Goal: Task Accomplishment & Management: Complete application form

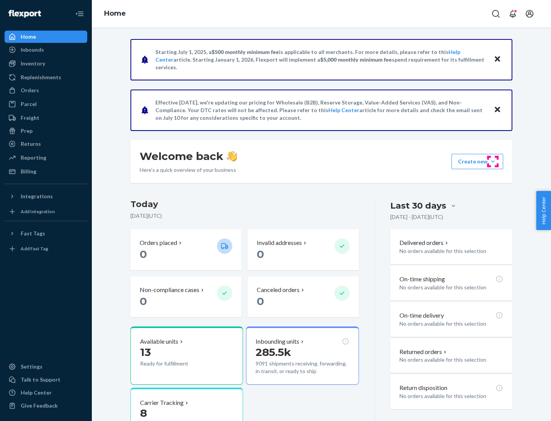
click at [493, 161] on button "Create new Create new inbound Create new order Create new product" at bounding box center [477, 161] width 52 height 15
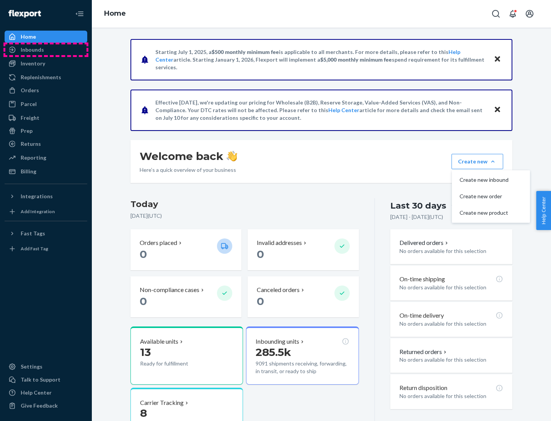
click at [46, 50] on div "Inbounds" at bounding box center [45, 49] width 81 height 11
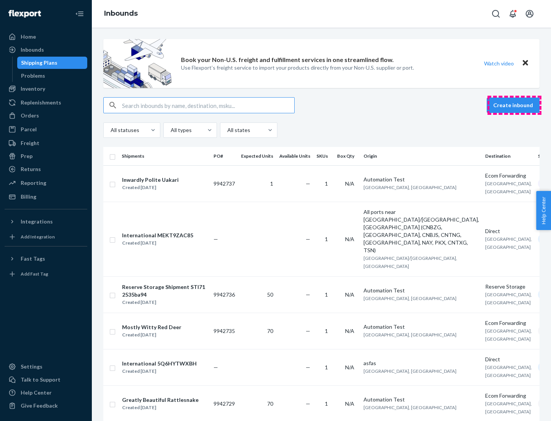
click at [514, 105] on button "Create inbound" at bounding box center [513, 105] width 53 height 15
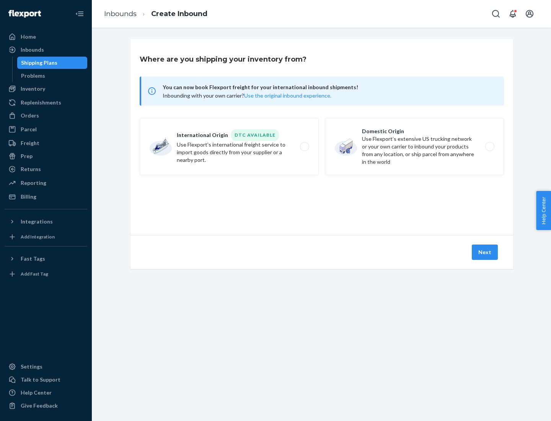
click at [414, 147] on label "Domestic Origin Use Flexport’s extensive US trucking network or your own carrie…" at bounding box center [414, 146] width 179 height 57
click at [489, 147] on input "Domestic Origin Use Flexport’s extensive US trucking network or your own carrie…" at bounding box center [491, 146] width 5 height 5
radio input "true"
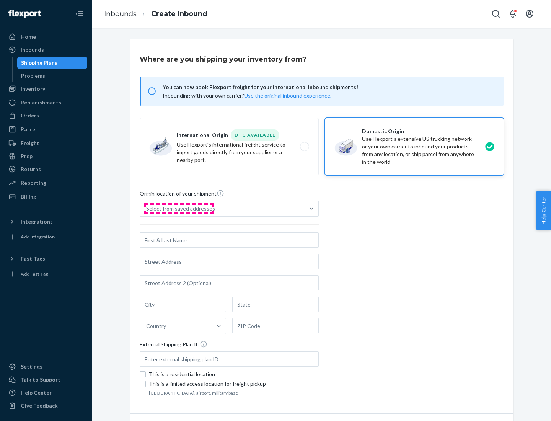
click at [179, 209] on div "Select from saved addresses" at bounding box center [180, 209] width 69 height 8
click at [147, 209] on input "Select from saved addresses" at bounding box center [146, 209] width 1 height 8
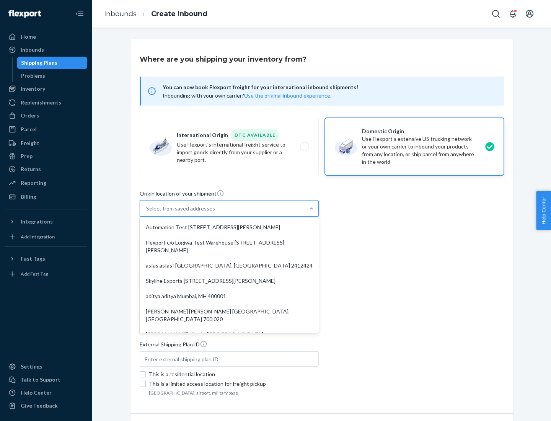
scroll to position [3, 0]
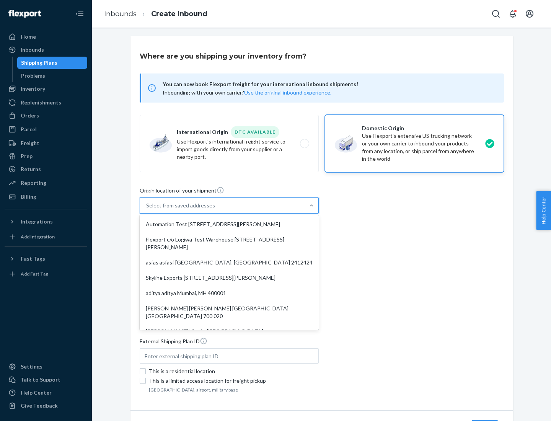
click at [229, 224] on div "Automation Test [STREET_ADDRESS][PERSON_NAME]" at bounding box center [229, 224] width 176 height 15
click at [147, 209] on input "option Automation Test [STREET_ADDRESS][PERSON_NAME]. 9 results available. Use …" at bounding box center [146, 206] width 1 height 8
type input "Automation Test"
type input "9th Floor"
type input "[GEOGRAPHIC_DATA]"
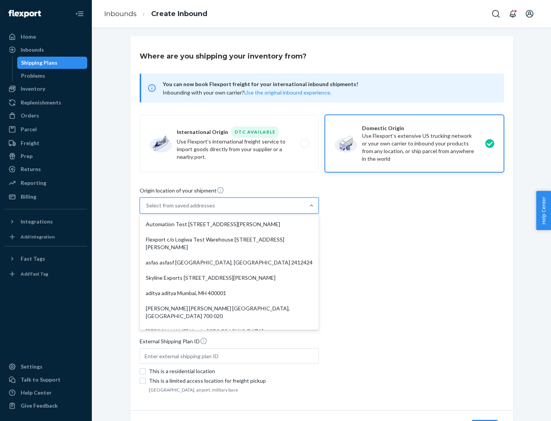
type input "CA"
type input "94104"
type input "[STREET_ADDRESS][PERSON_NAME]"
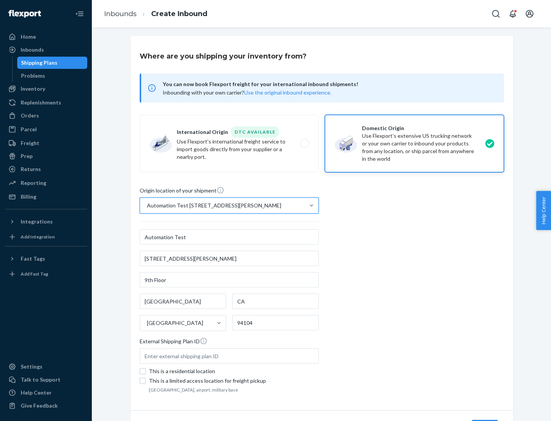
scroll to position [45, 0]
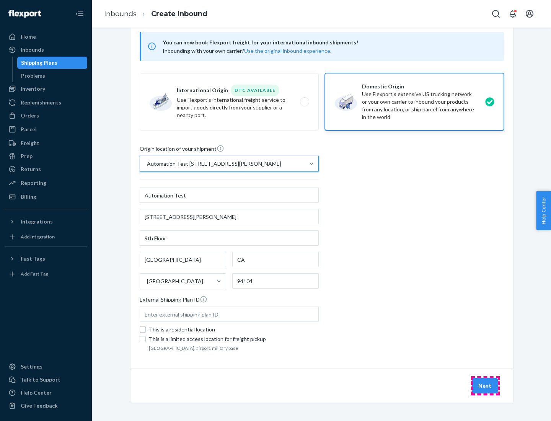
click at [485, 386] on button "Next" at bounding box center [485, 385] width 26 height 15
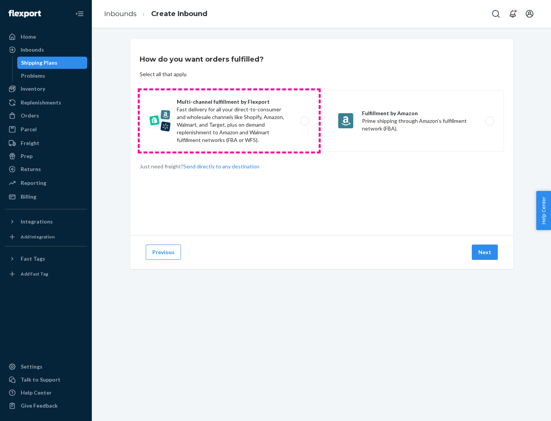
click at [229, 121] on label "Multi-channel fulfillment by Flexport Fast delivery for all your direct-to-cons…" at bounding box center [229, 120] width 179 height 61
click at [304, 121] on input "Multi-channel fulfillment by Flexport Fast delivery for all your direct-to-cons…" at bounding box center [306, 121] width 5 height 5
radio input "true"
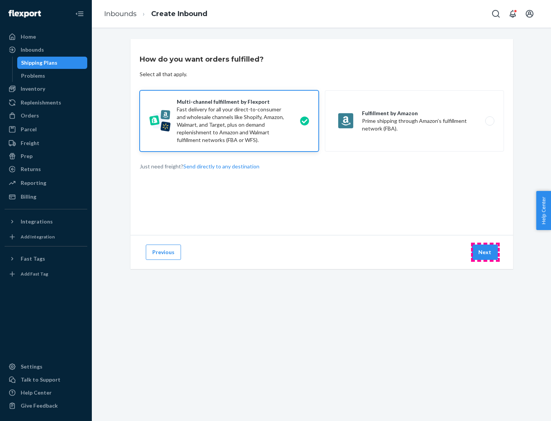
click at [485, 252] on button "Next" at bounding box center [485, 251] width 26 height 15
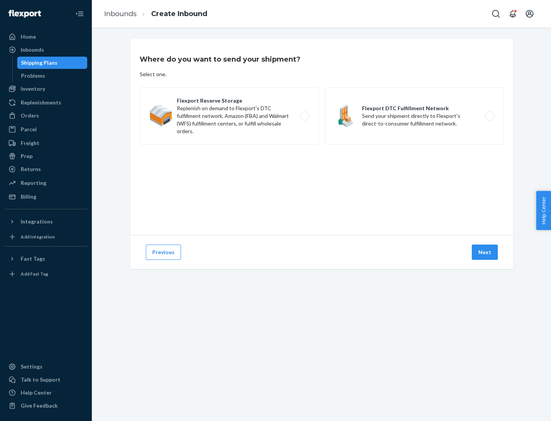
click at [414, 116] on label "Flexport DTC Fulfillment Network Send your shipment directly to Flexport's dire…" at bounding box center [414, 115] width 179 height 57
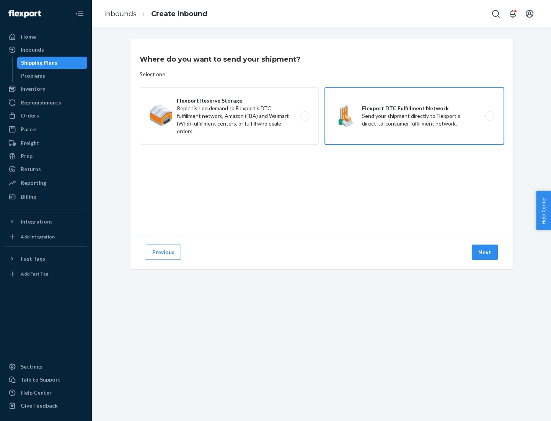
click at [489, 116] on input "Flexport DTC Fulfillment Network Send your shipment directly to Flexport's dire…" at bounding box center [491, 116] width 5 height 5
radio input "true"
click at [485, 252] on button "Next" at bounding box center [485, 251] width 26 height 15
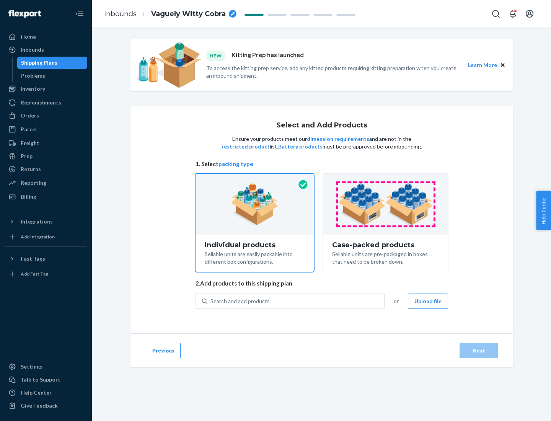
click at [386, 204] on img at bounding box center [385, 204] width 95 height 42
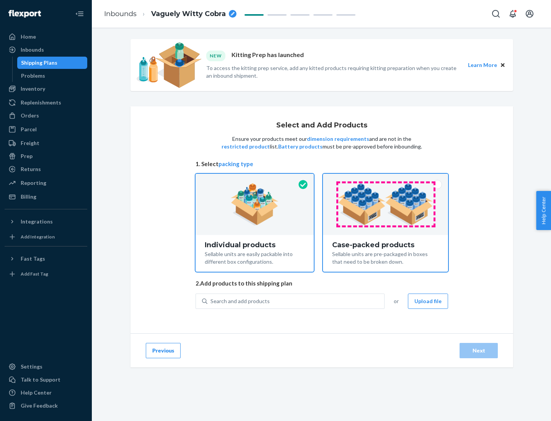
click at [386, 179] on input "Case-packed products Sellable units are pre-packaged in boxes that need to be b…" at bounding box center [385, 176] width 5 height 5
radio input "true"
radio input "false"
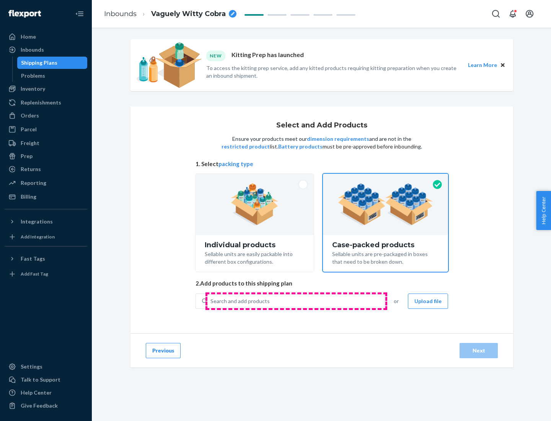
click at [296, 301] on div "Search and add products" at bounding box center [295, 301] width 177 height 14
click at [211, 301] on input "Search and add products" at bounding box center [210, 301] width 1 height 8
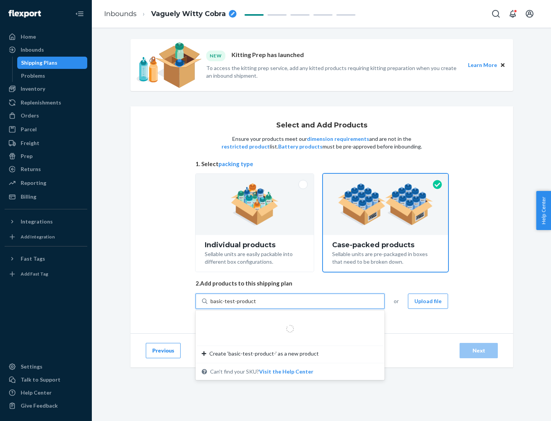
type input "basic-test-product-1"
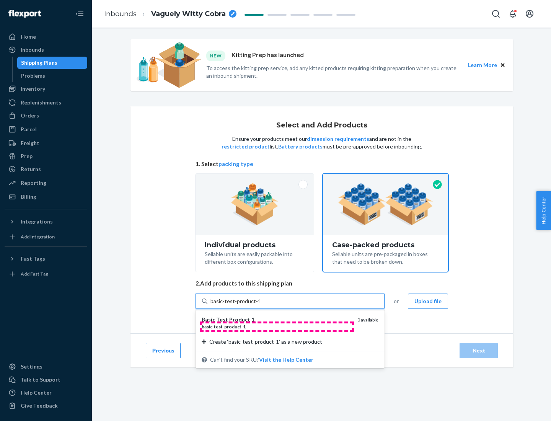
click at [277, 326] on div "basic - test - product - 1" at bounding box center [277, 326] width 150 height 7
click at [259, 305] on input "basic-test-product-1" at bounding box center [234, 301] width 49 height 8
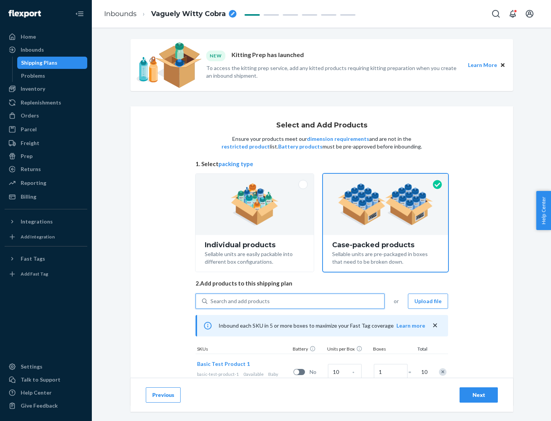
scroll to position [28, 0]
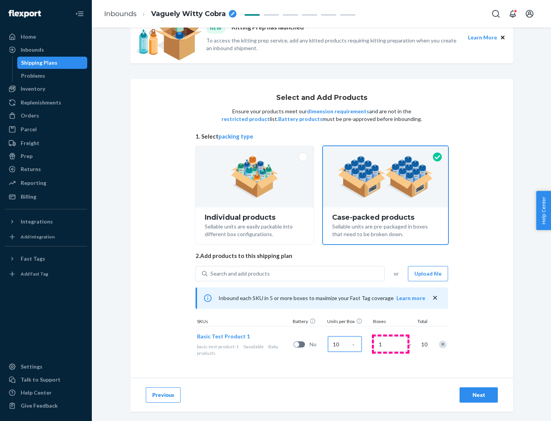
type input "10"
type input "7"
click at [479, 395] on div "Next" at bounding box center [478, 395] width 25 height 8
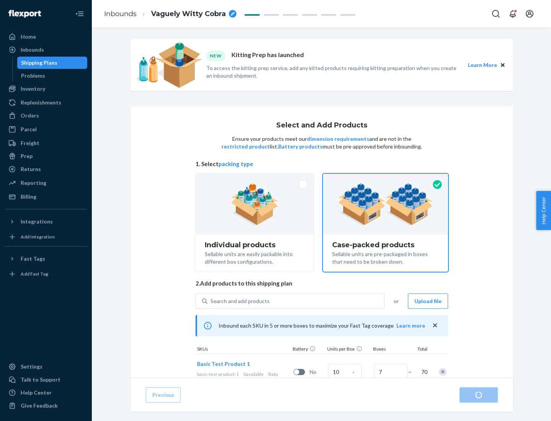
radio input "true"
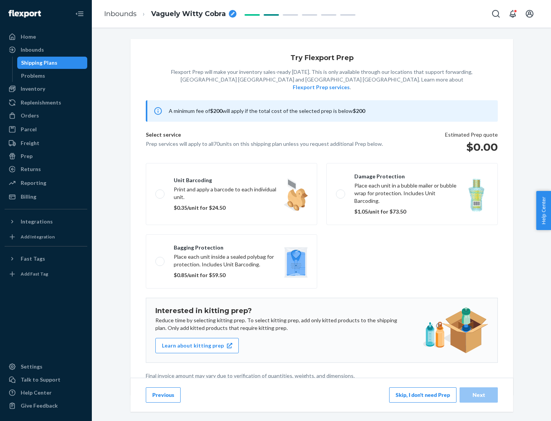
scroll to position [2, 0]
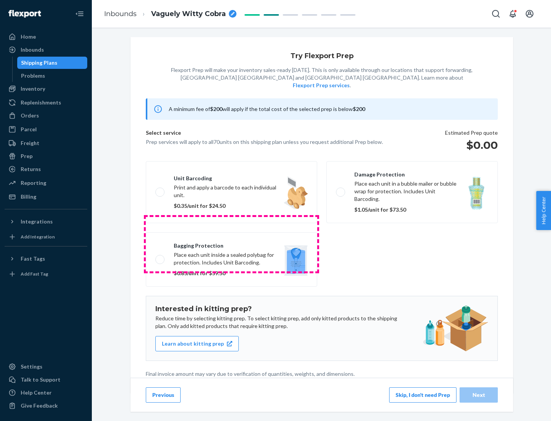
click at [231, 244] on label "Bagging protection Place each unit inside a sealed polybag for protection. Incl…" at bounding box center [231, 259] width 171 height 54
click at [160, 257] on input "Bagging protection Place each unit inside a sealed polybag for protection. Incl…" at bounding box center [157, 259] width 5 height 5
checkbox input "true"
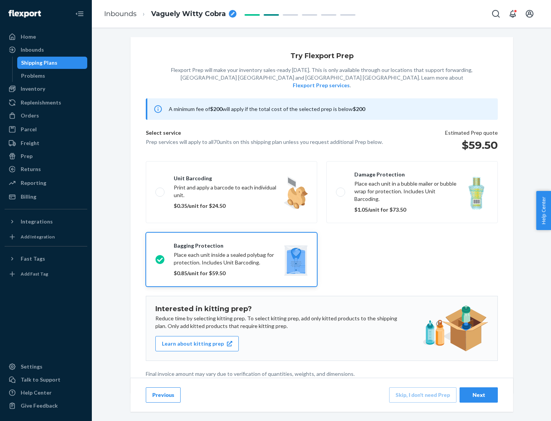
click at [479, 394] on div "Next" at bounding box center [478, 395] width 25 height 8
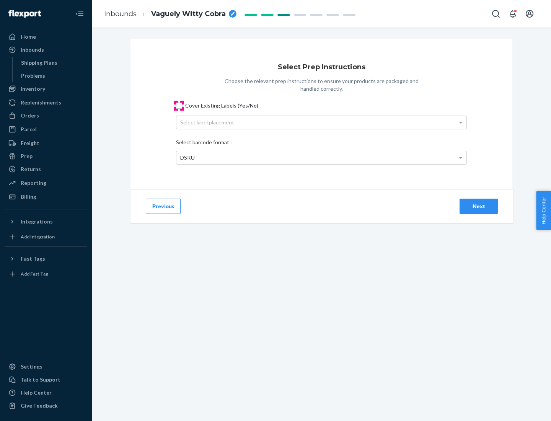
click at [179, 105] on input "Cover Existing Labels (Yes/No)" at bounding box center [179, 106] width 6 height 6
checkbox input "true"
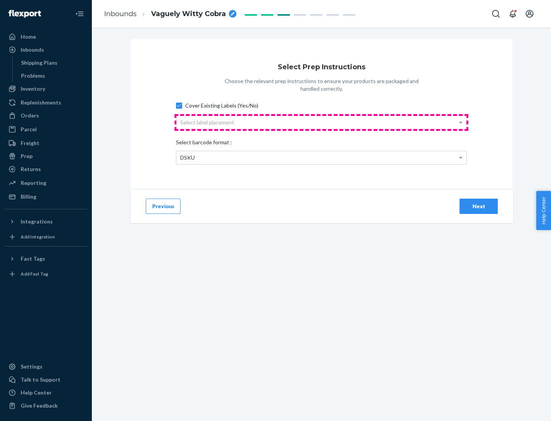
click at [321, 122] on div "Select label placement" at bounding box center [321, 122] width 290 height 13
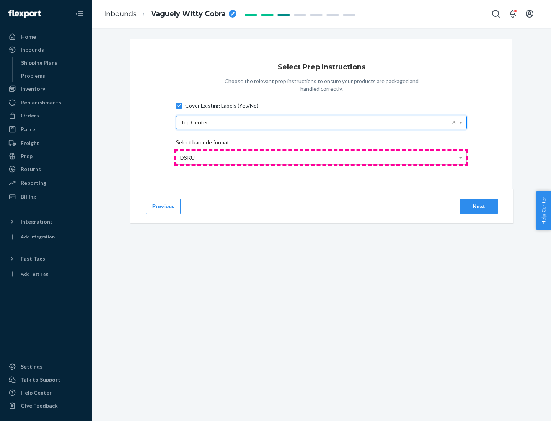
click at [321, 157] on div "DSKU" at bounding box center [321, 157] width 290 height 13
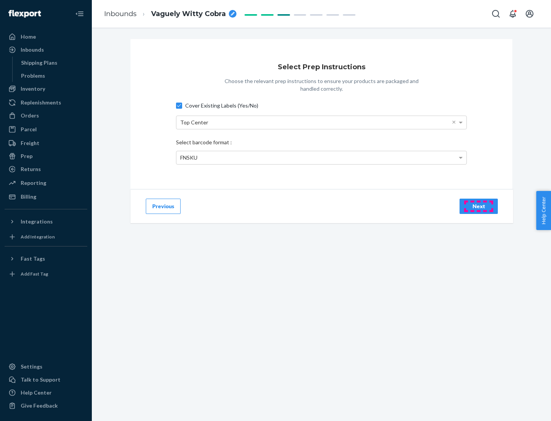
click at [479, 206] on div "Next" at bounding box center [478, 206] width 25 height 8
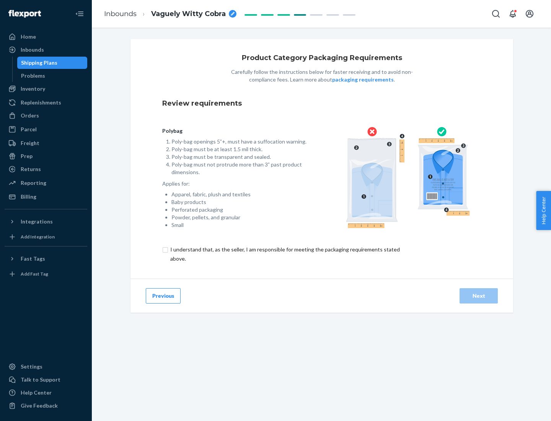
click at [284, 254] on input "checkbox" at bounding box center [289, 254] width 254 height 18
checkbox input "true"
click at [479, 295] on div "Next" at bounding box center [478, 296] width 25 height 8
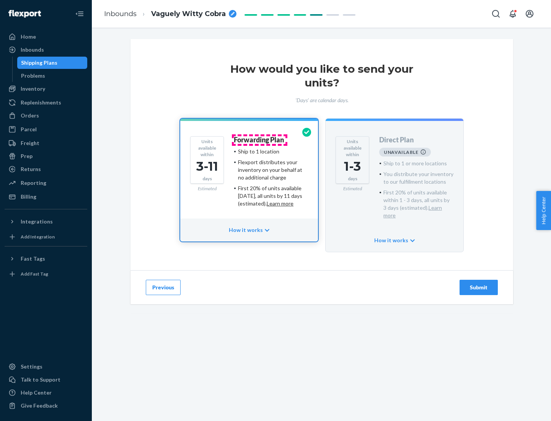
click at [259, 140] on h4 "Forwarding Plan" at bounding box center [259, 140] width 50 height 8
click at [479, 283] on div "Submit" at bounding box center [478, 287] width 25 height 8
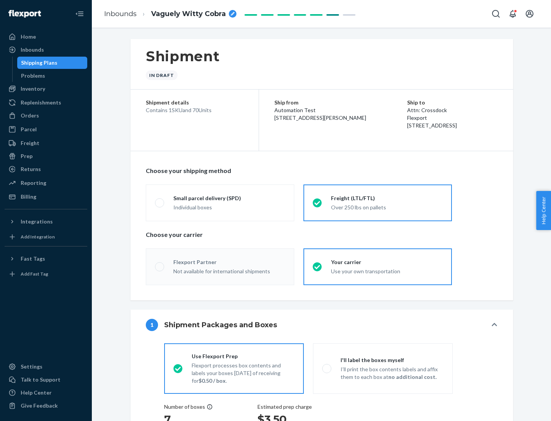
radio input "true"
radio input "false"
radio input "true"
radio input "false"
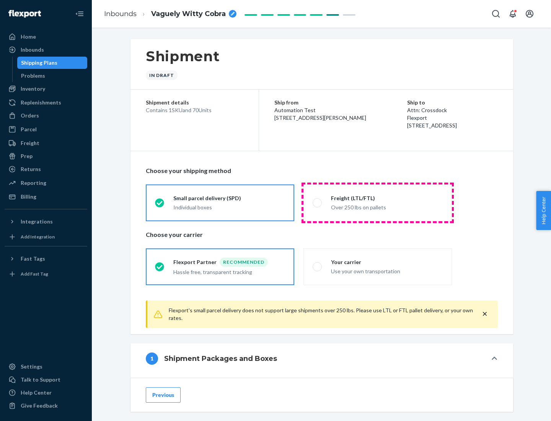
click at [378, 202] on div "Over 250 lbs on pallets" at bounding box center [387, 206] width 112 height 9
click at [318, 202] on input "Freight (LTL/FTL) Over 250 lbs on pallets" at bounding box center [315, 202] width 5 height 5
radio input "true"
radio input "false"
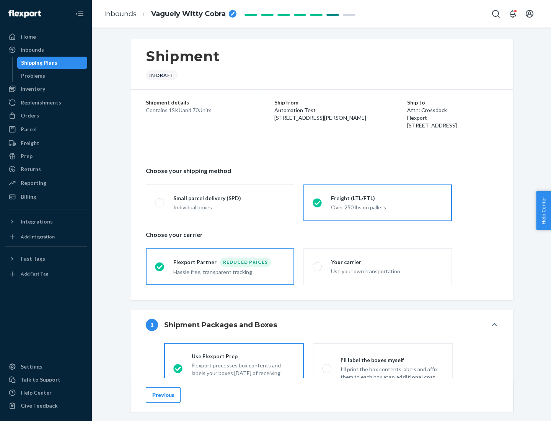
scroll to position [42, 0]
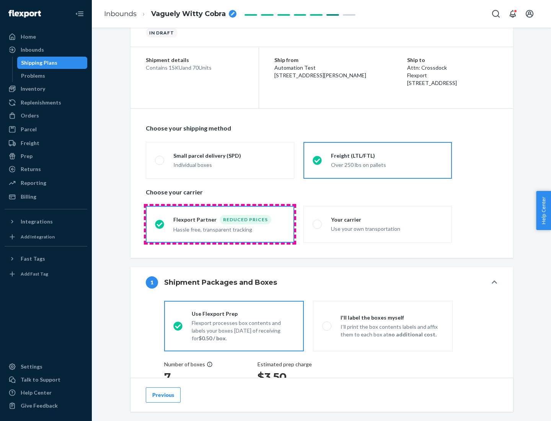
click at [220, 224] on div "Hassle free, transparent tracking" at bounding box center [229, 228] width 112 height 9
click at [160, 224] on input "Flexport Partner Reduced prices Hassle free, transparent tracking" at bounding box center [157, 224] width 5 height 5
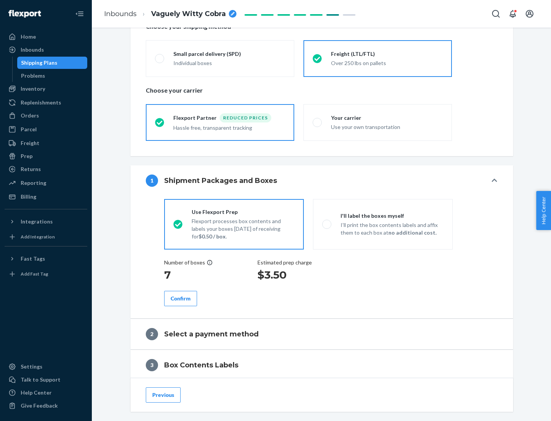
click at [383, 224] on p "I’ll print the box contents labels and affix them to each box at no additional …" at bounding box center [391, 228] width 103 height 15
click at [327, 224] on input "I'll label the boxes myself I’ll print the box contents labels and affix them t…" at bounding box center [324, 224] width 5 height 5
radio input "true"
radio input "false"
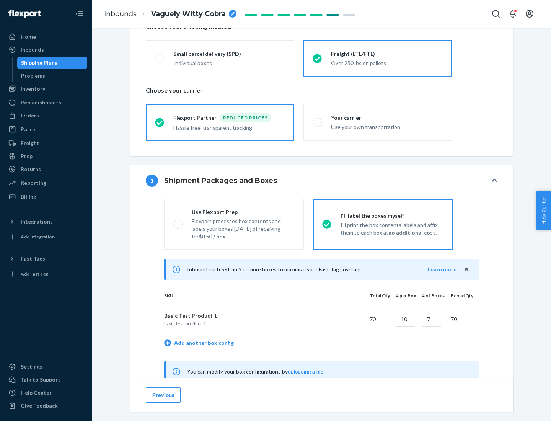
scroll to position [239, 0]
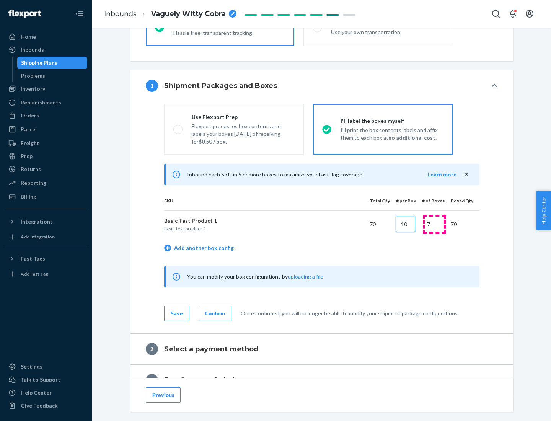
type input "10"
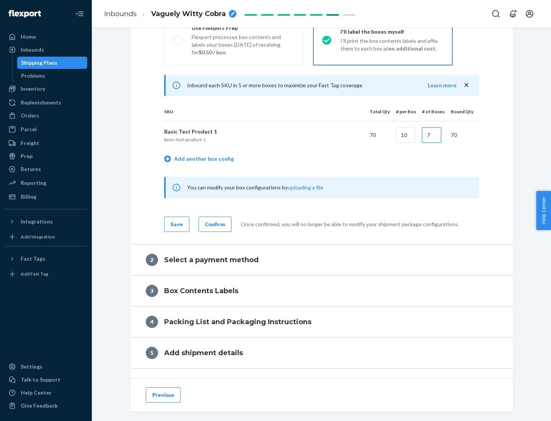
type input "7"
click at [214, 224] on div "Confirm" at bounding box center [215, 224] width 20 height 8
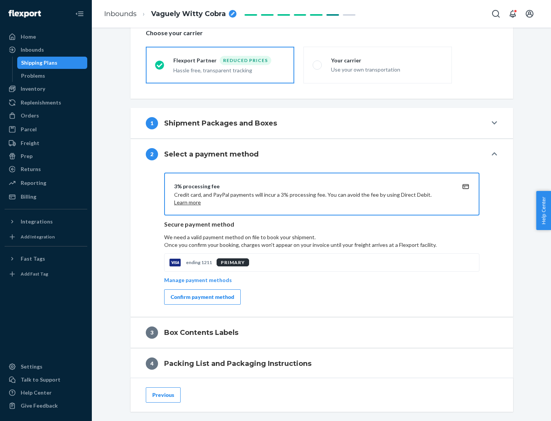
scroll to position [274, 0]
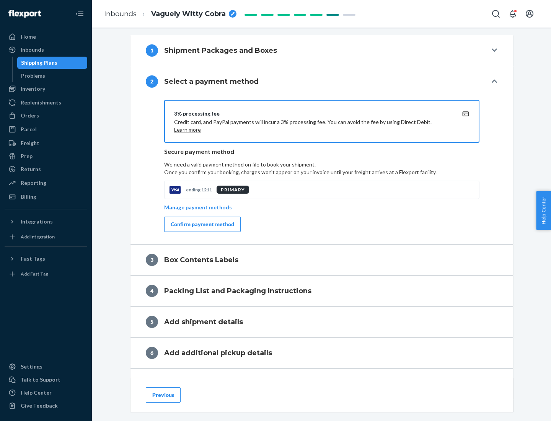
click at [202, 224] on div "Confirm payment method" at bounding box center [203, 224] width 64 height 8
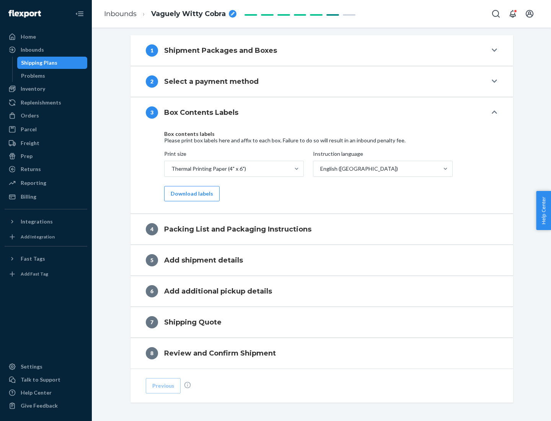
scroll to position [244, 0]
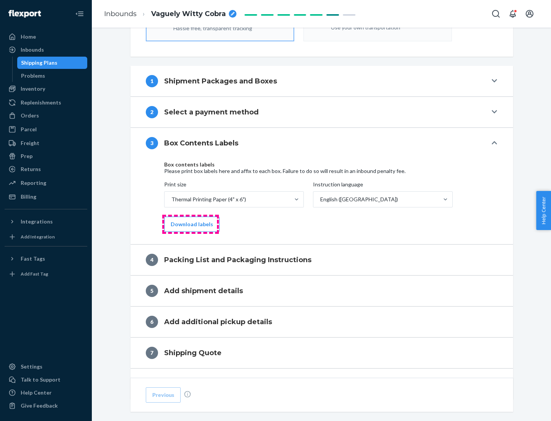
click at [190, 224] on button "Download labels" at bounding box center [191, 224] width 55 height 15
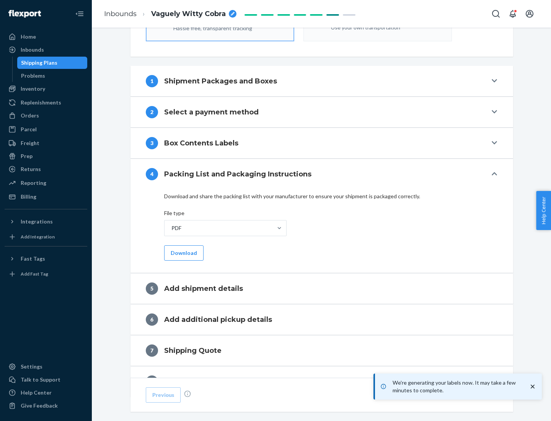
scroll to position [272, 0]
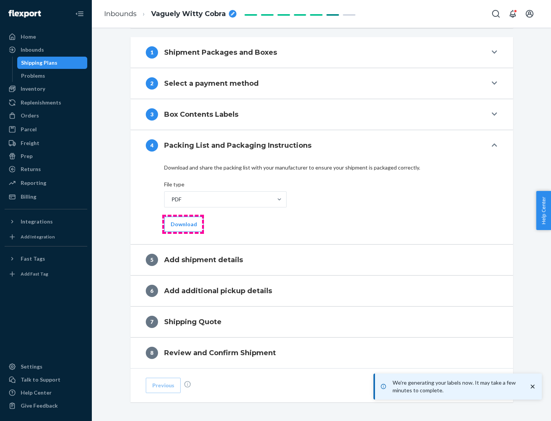
click at [183, 224] on button "Download" at bounding box center [183, 224] width 39 height 15
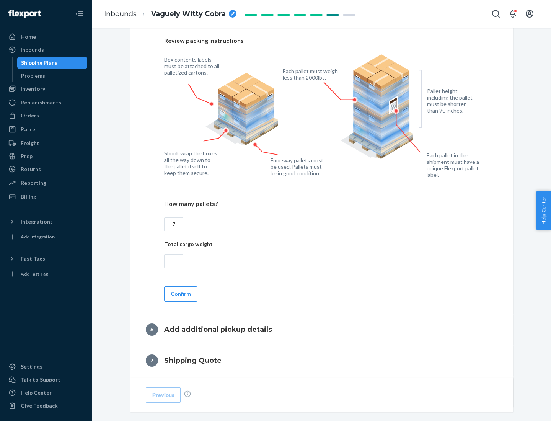
scroll to position [528, 0]
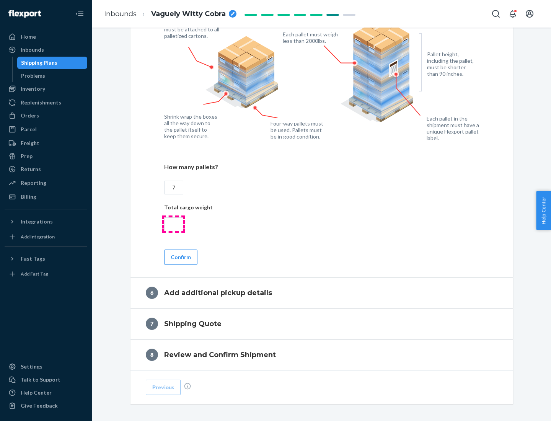
type input "7"
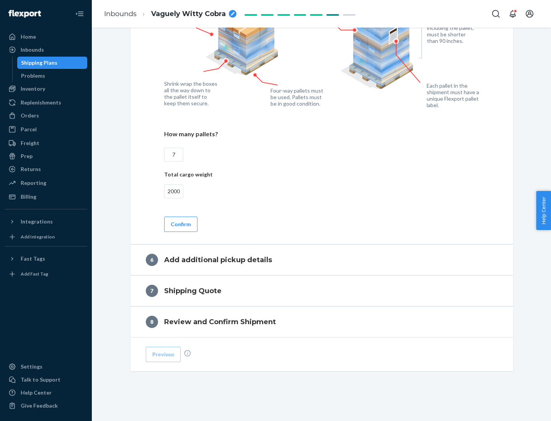
type input "2000"
click at [180, 224] on button "Confirm" at bounding box center [180, 224] width 33 height 15
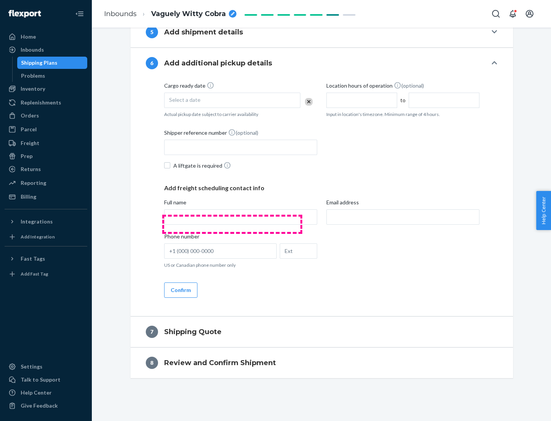
scroll to position [293, 0]
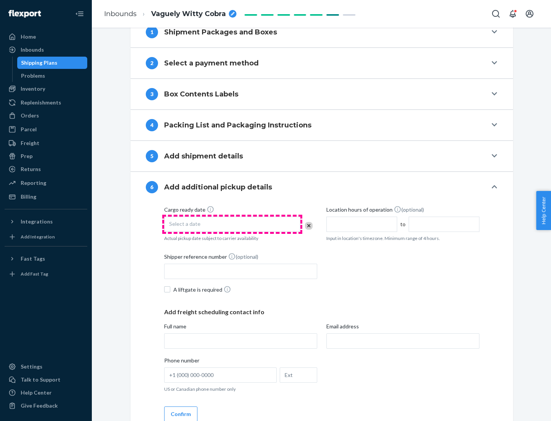
click at [232, 224] on div "Select a date" at bounding box center [232, 224] width 136 height 15
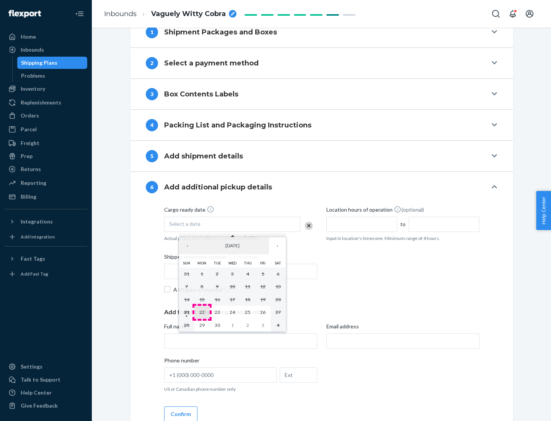
click at [202, 312] on abbr "22" at bounding box center [201, 312] width 5 height 6
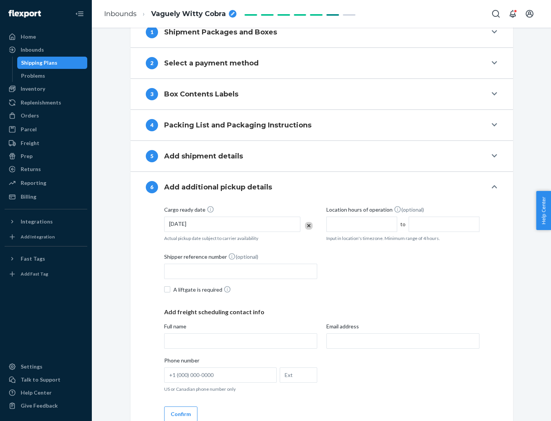
scroll to position [409, 0]
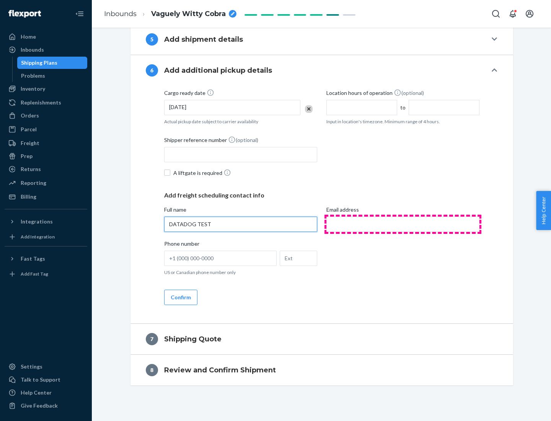
type input "DATADOG TEST"
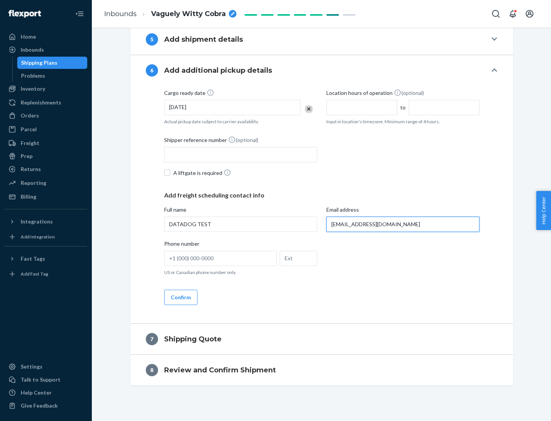
scroll to position [417, 0]
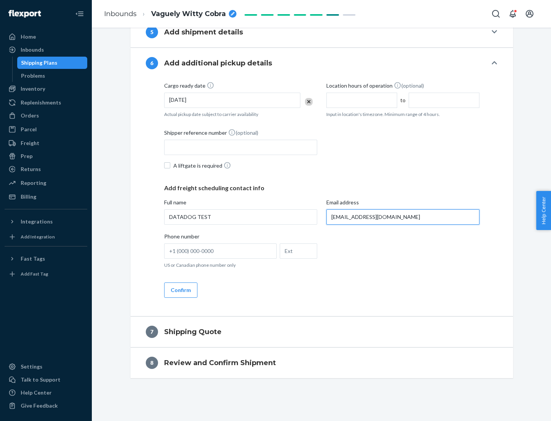
type input "[EMAIL_ADDRESS][DOMAIN_NAME]"
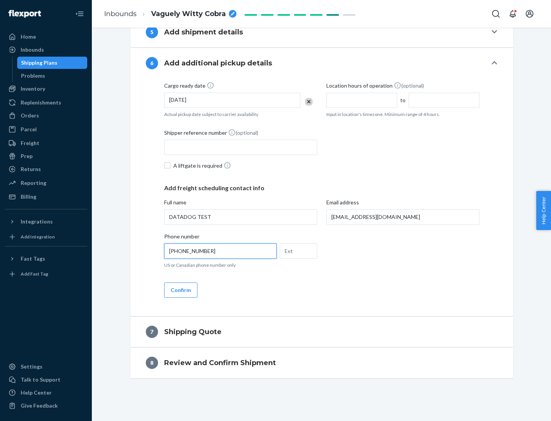
type input "[PHONE_NUMBER]"
click at [180, 290] on button "Confirm" at bounding box center [180, 289] width 33 height 15
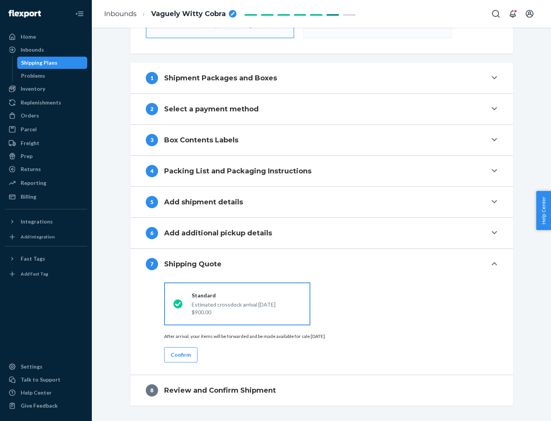
scroll to position [274, 0]
